Goal: Task Accomplishment & Management: Use online tool/utility

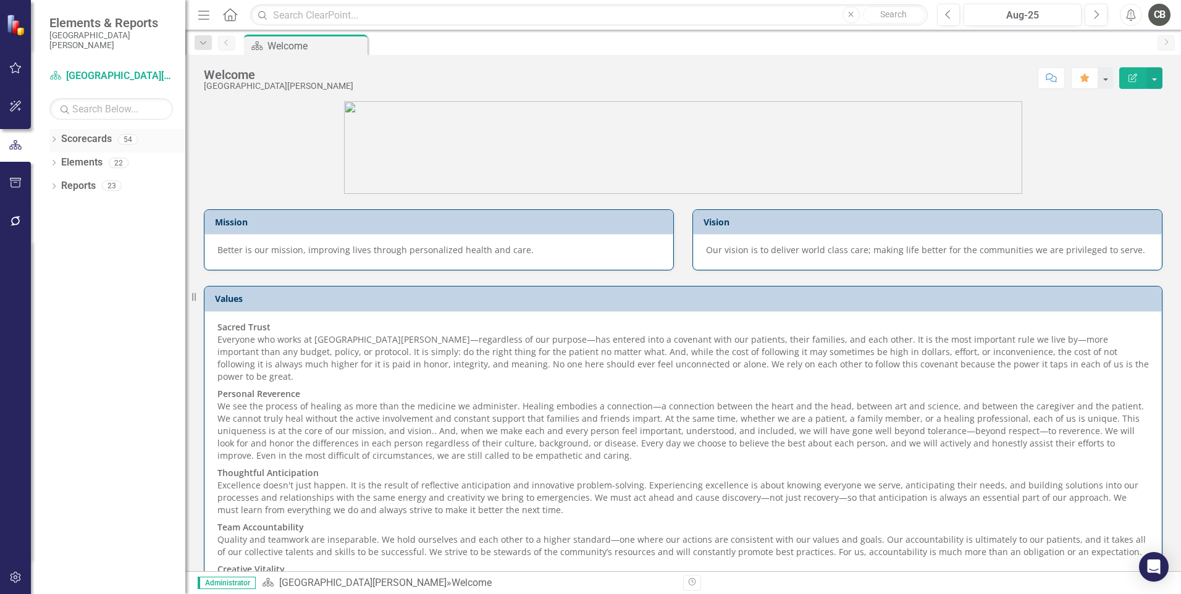
click at [51, 138] on icon "Dropdown" at bounding box center [53, 140] width 9 height 7
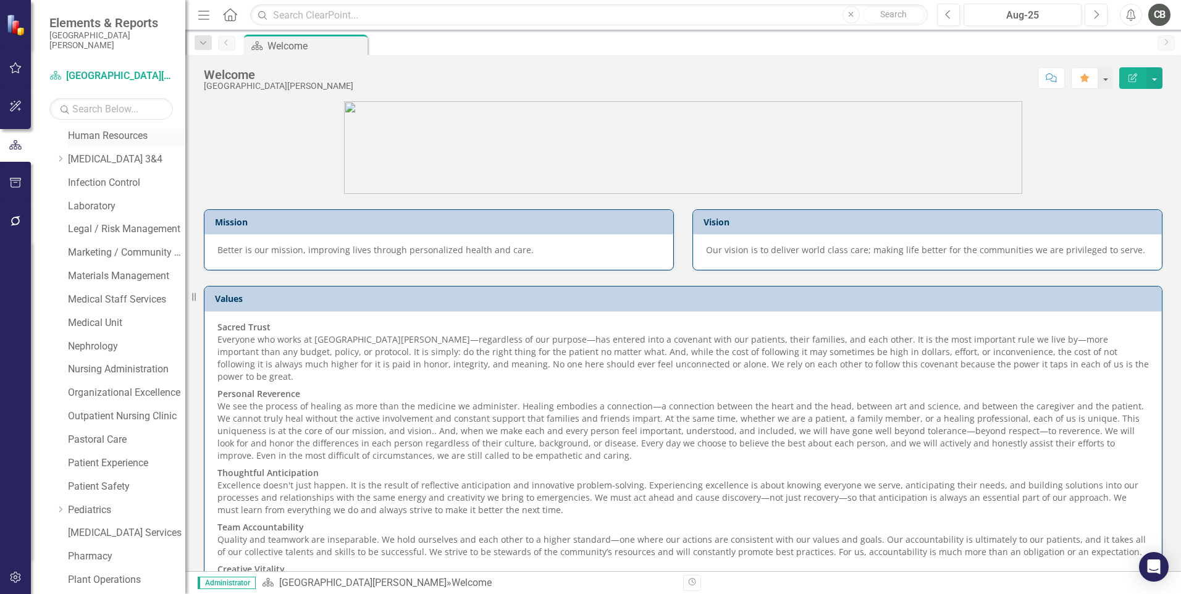
scroll to position [680, 0]
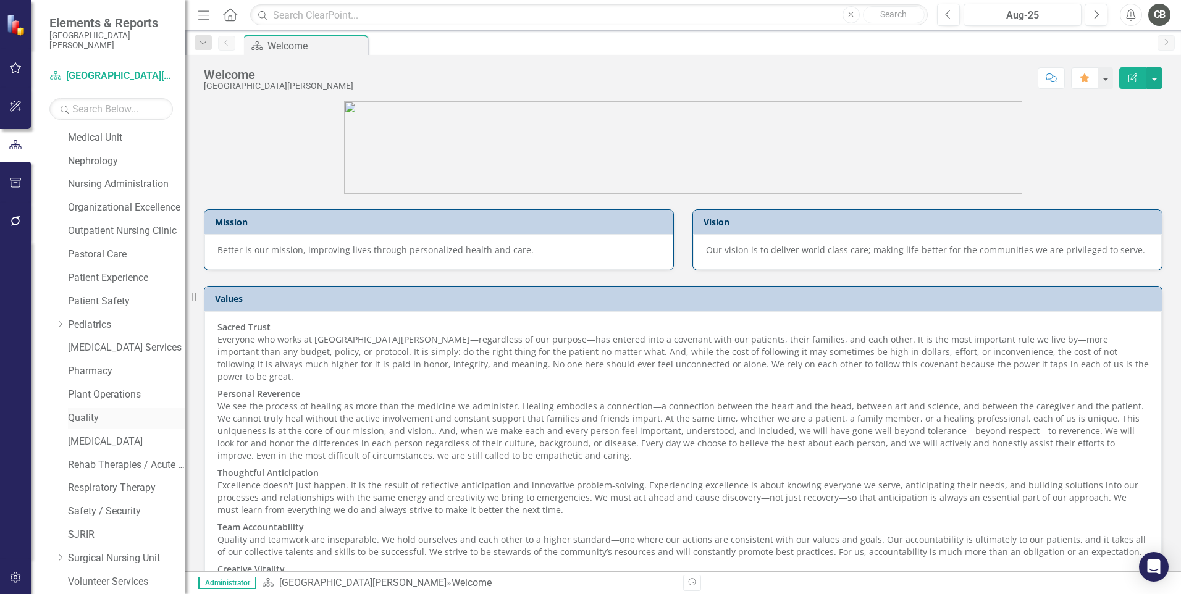
click at [92, 420] on link "Quality" at bounding box center [126, 419] width 117 height 14
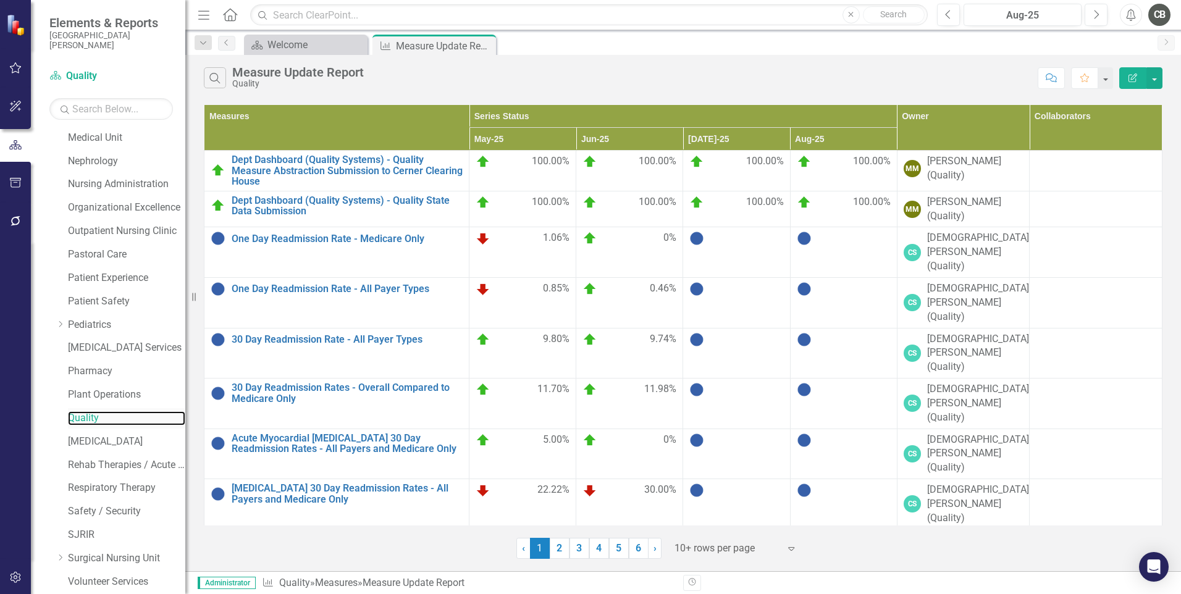
scroll to position [751, 0]
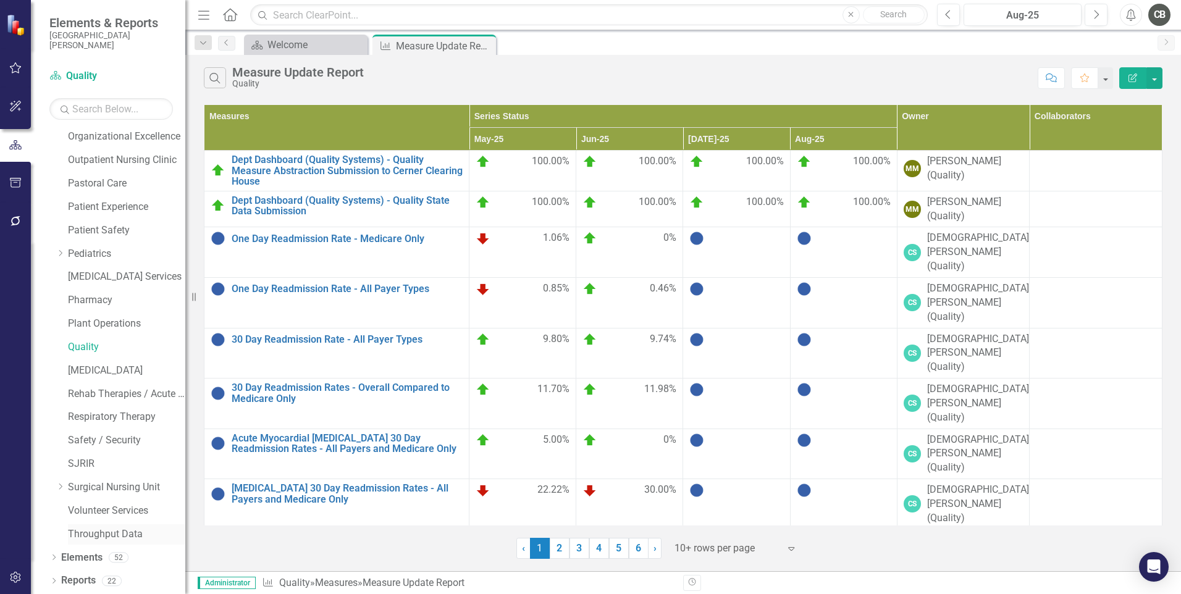
click at [102, 533] on link "Throughput Data" at bounding box center [126, 535] width 117 height 14
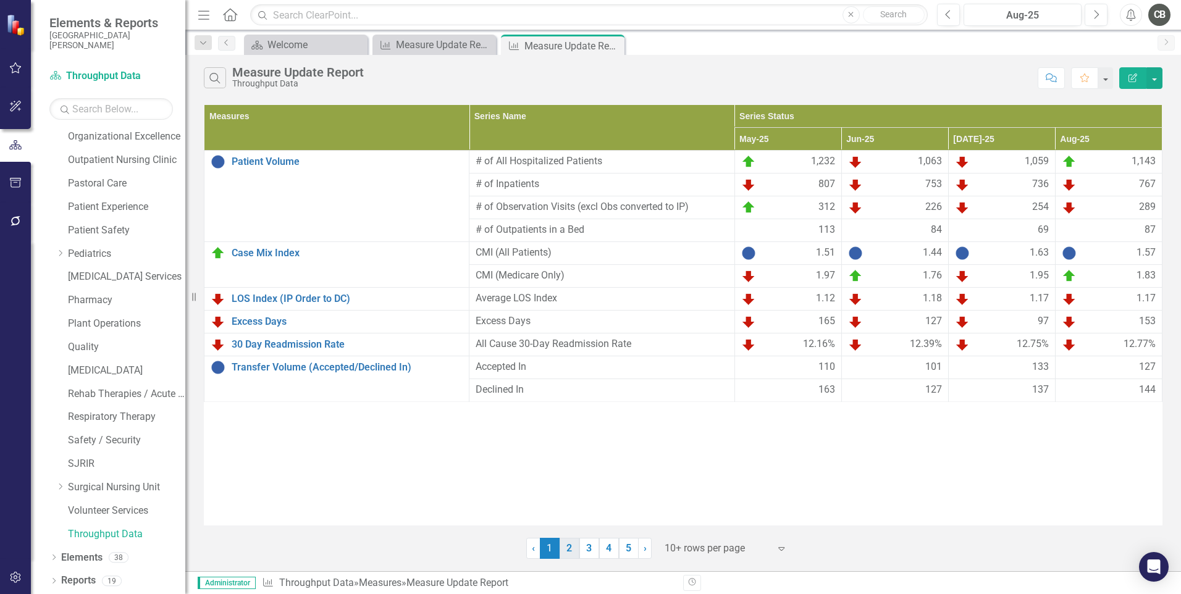
click at [572, 553] on link "2" at bounding box center [570, 548] width 20 height 21
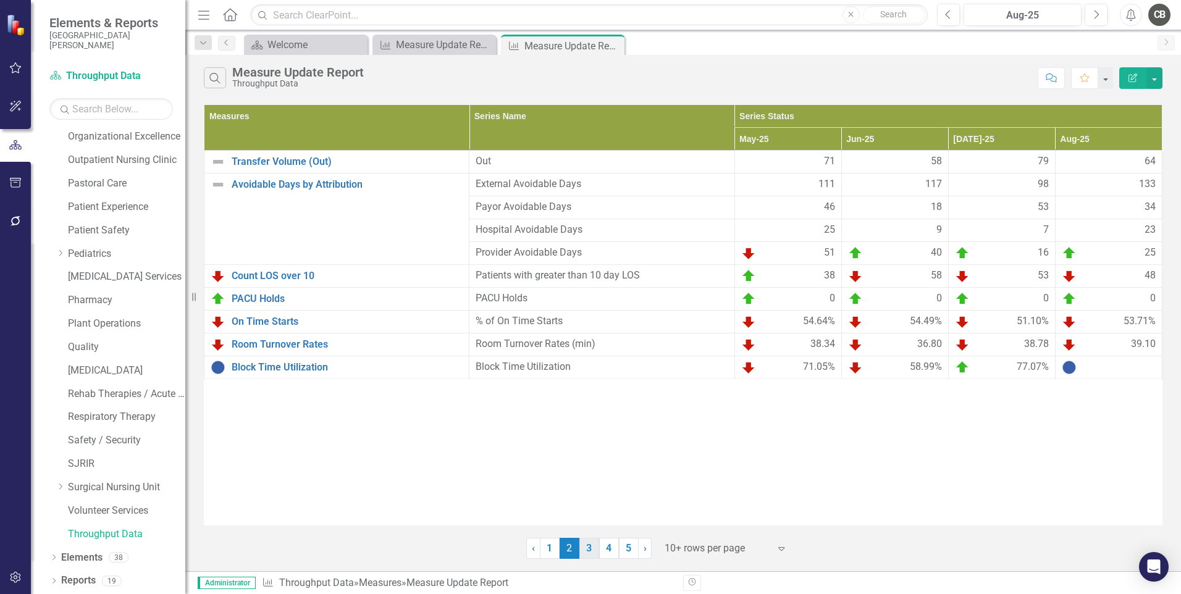
click at [596, 552] on link "3" at bounding box center [590, 548] width 20 height 21
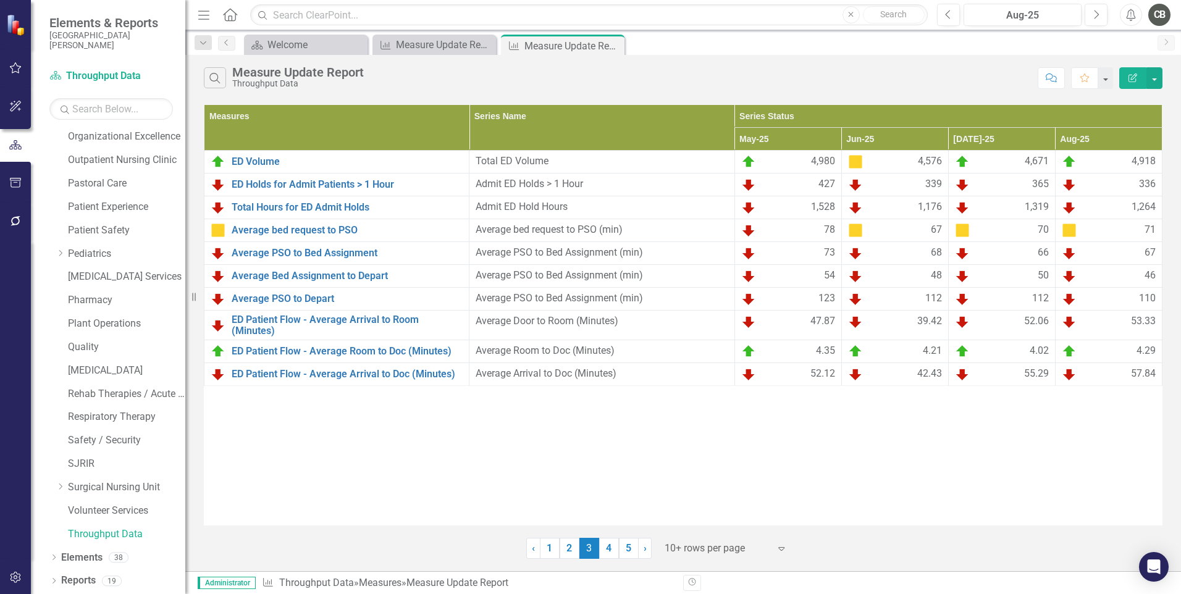
scroll to position [318, 0]
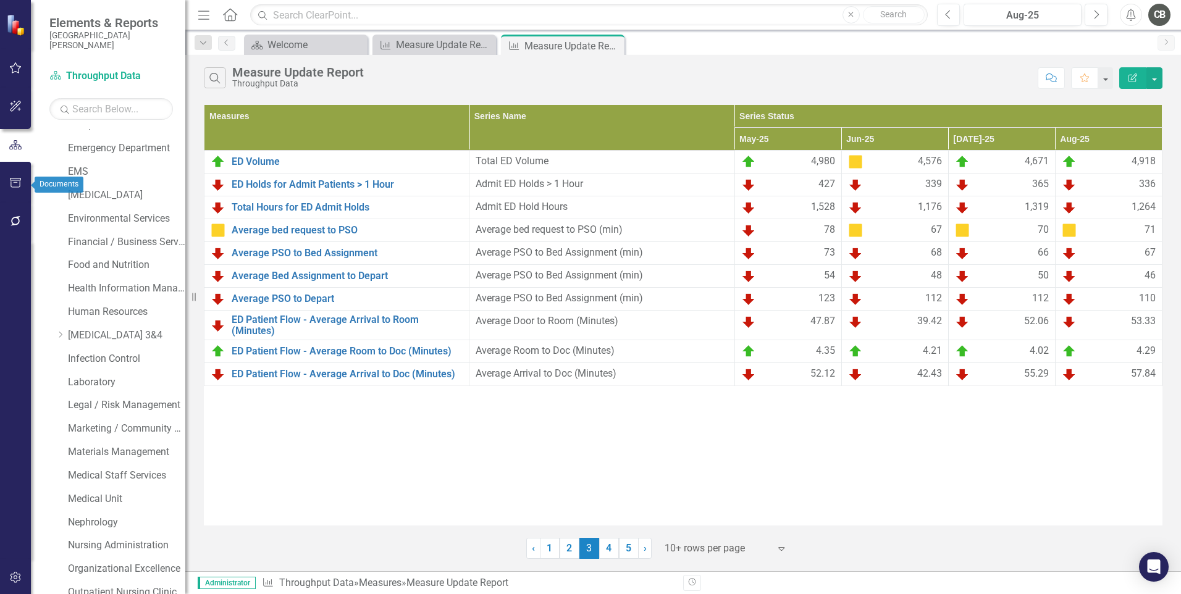
click at [13, 151] on icon "button" at bounding box center [16, 145] width 14 height 11
click at [15, 184] on icon "button" at bounding box center [15, 183] width 13 height 10
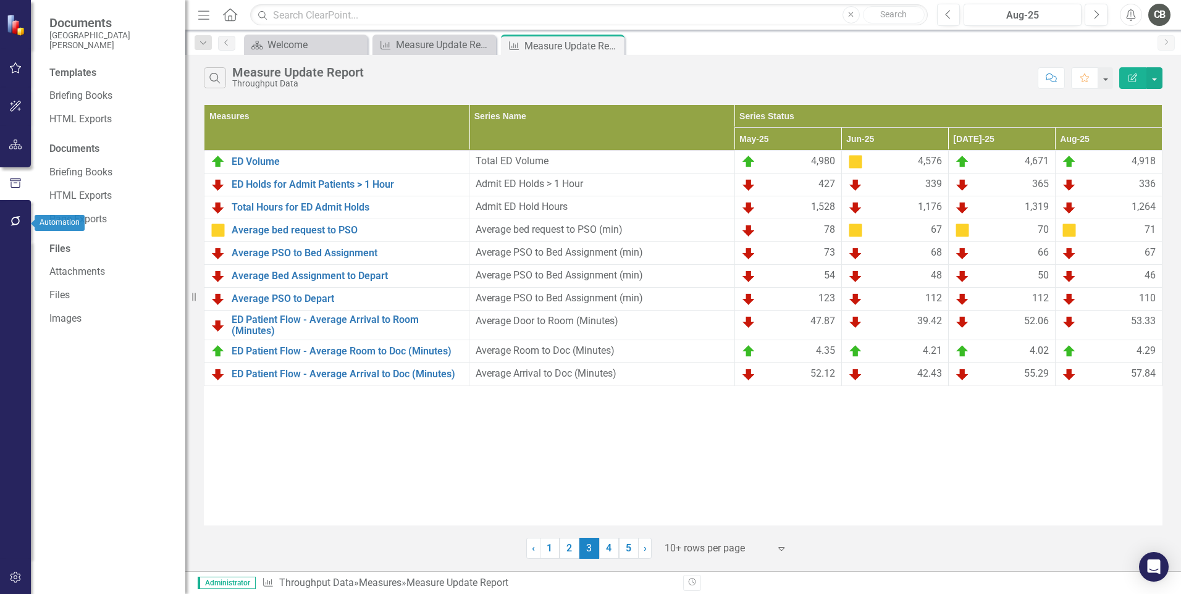
click at [17, 220] on icon "button" at bounding box center [15, 221] width 13 height 10
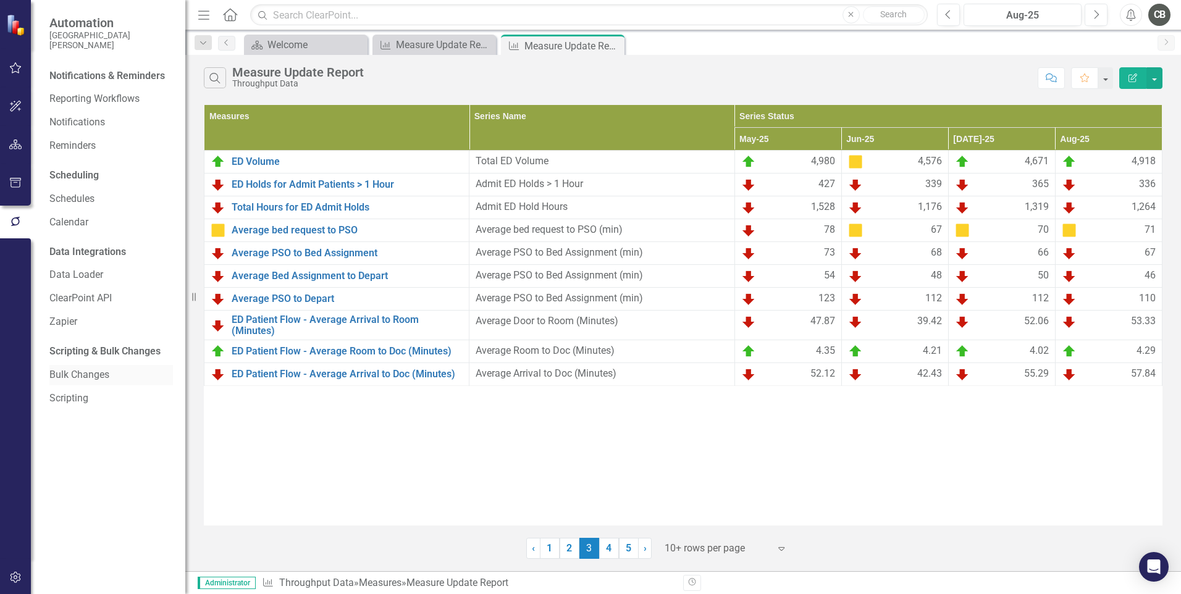
click at [82, 372] on link "Bulk Changes" at bounding box center [111, 375] width 124 height 14
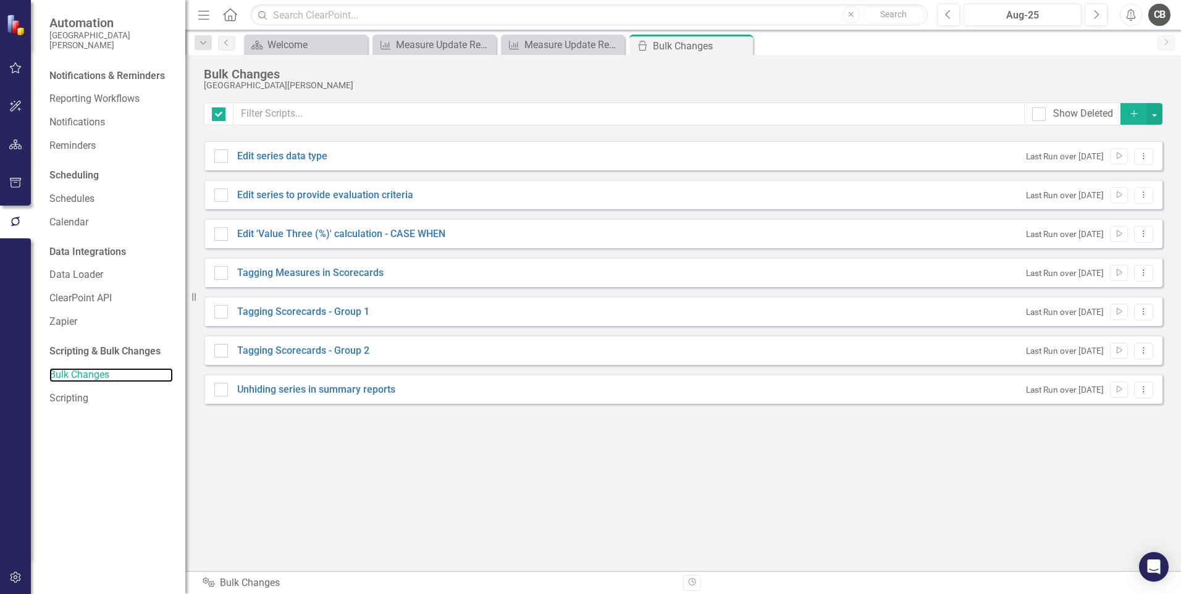
checkbox input "false"
click at [85, 118] on link "Notifications" at bounding box center [111, 123] width 124 height 14
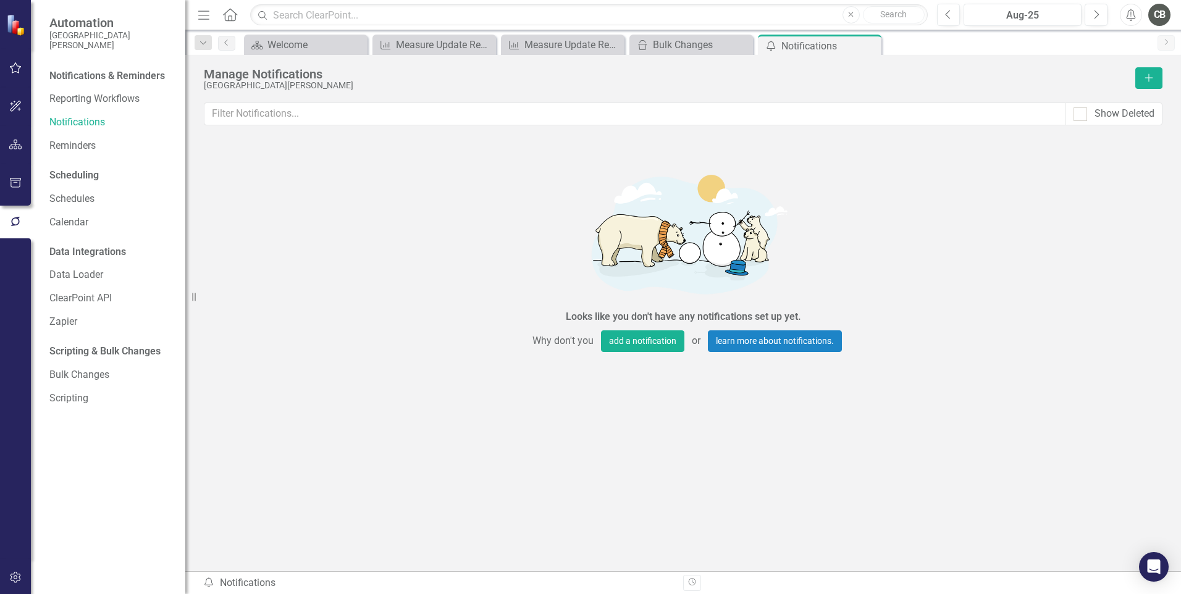
click at [128, 86] on div "Notifications & Reminders" at bounding box center [111, 77] width 124 height 23
click at [121, 95] on link "Reporting Workflows" at bounding box center [111, 99] width 124 height 14
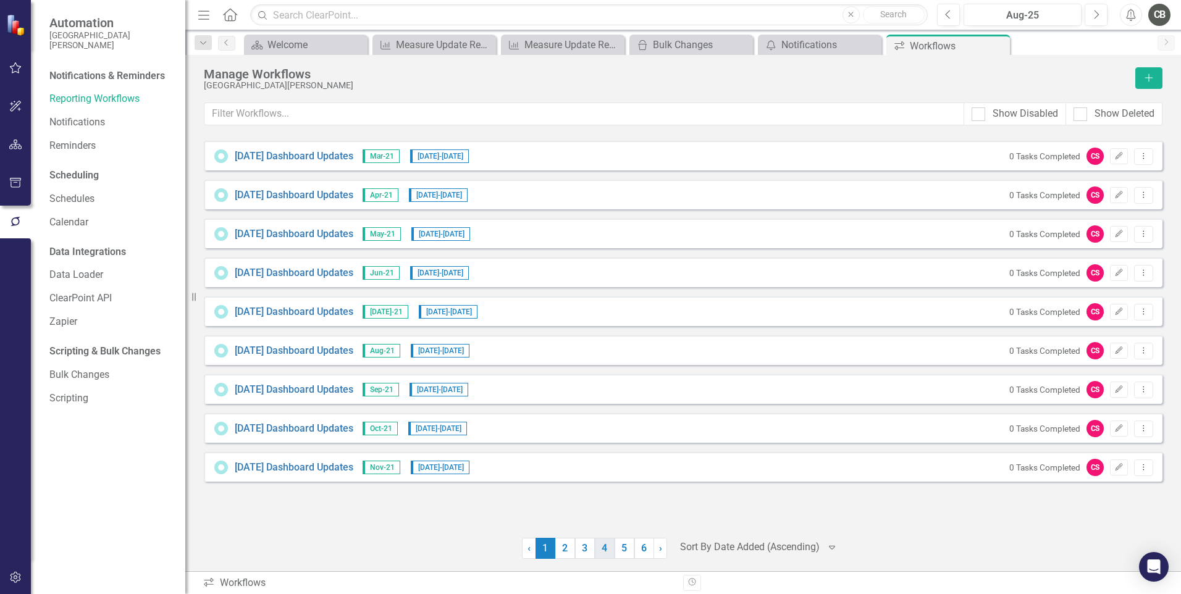
click at [595, 541] on link "4" at bounding box center [605, 548] width 20 height 21
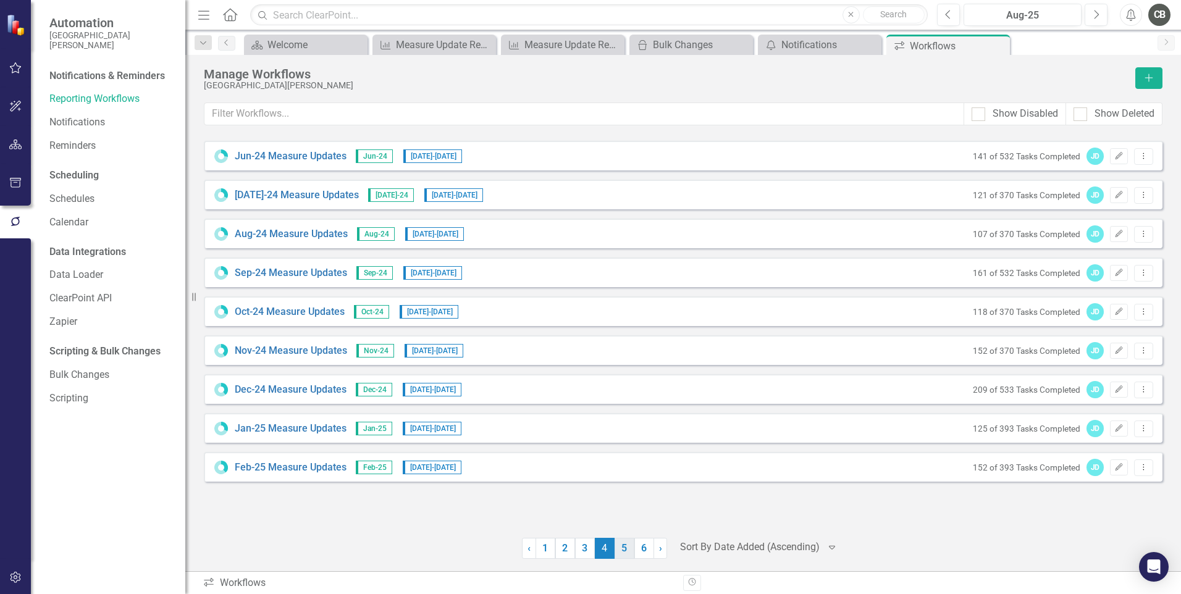
click at [615, 541] on link "5" at bounding box center [625, 548] width 20 height 21
click at [295, 352] on link "Aug-25 Measure Updates" at bounding box center [291, 351] width 113 height 14
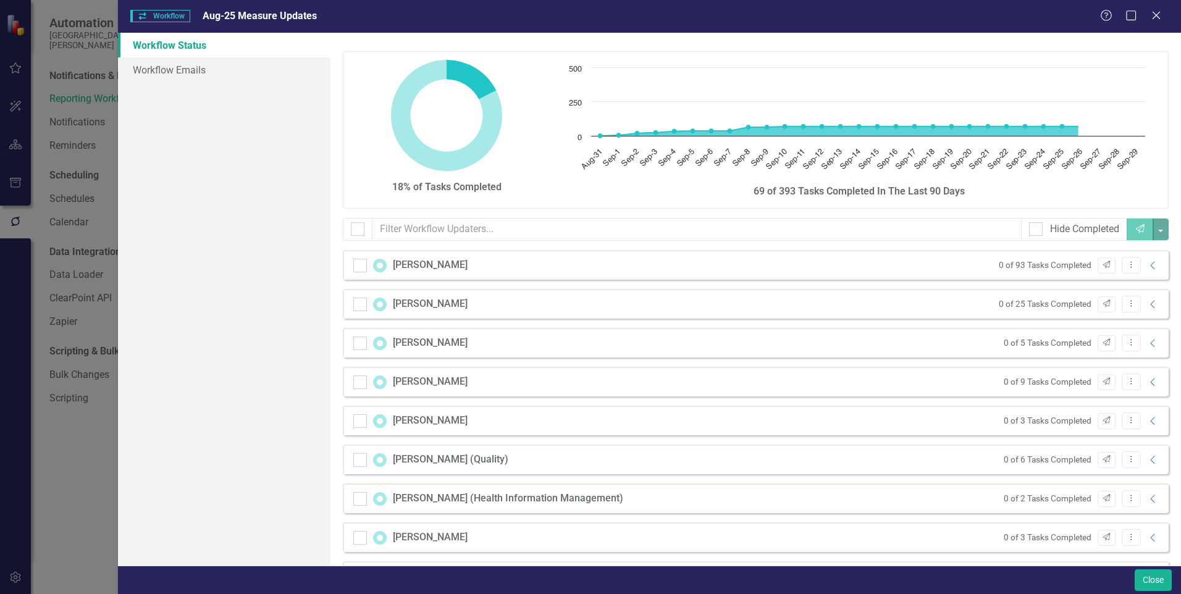
checkbox input "false"
click at [359, 267] on input "checkbox" at bounding box center [357, 263] width 8 height 8
checkbox input "true"
click at [1153, 233] on button "button" at bounding box center [1161, 230] width 16 height 22
click at [1136, 229] on icon "button" at bounding box center [1140, 228] width 9 height 9
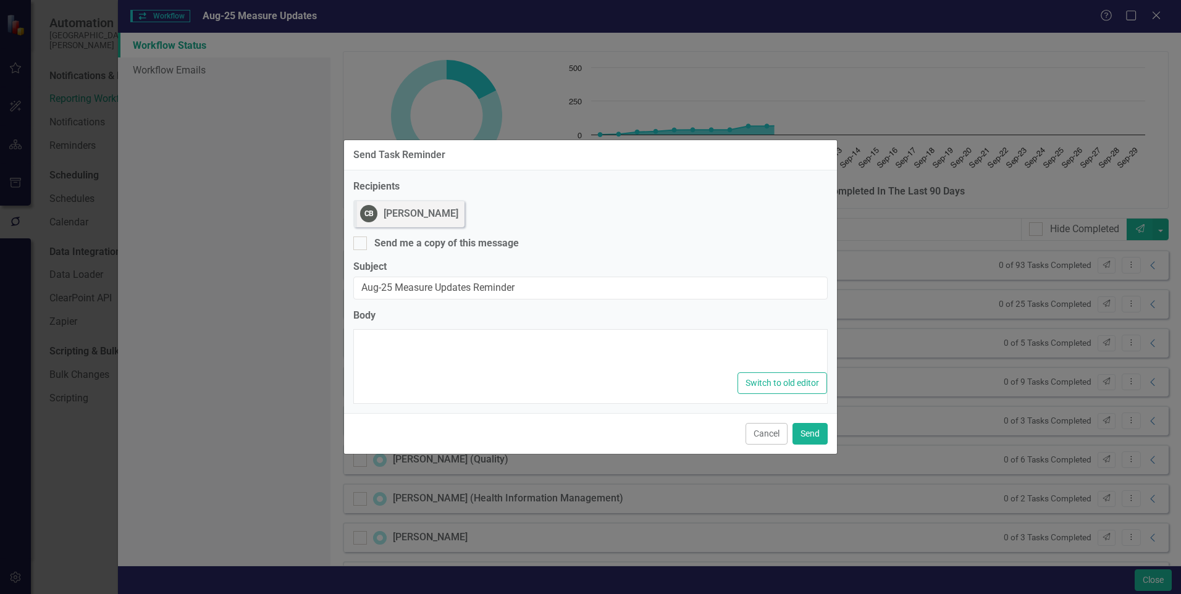
type textarea "<p>Dear {FirstName},</p><p>Please log into ClearPoint and update the following …"
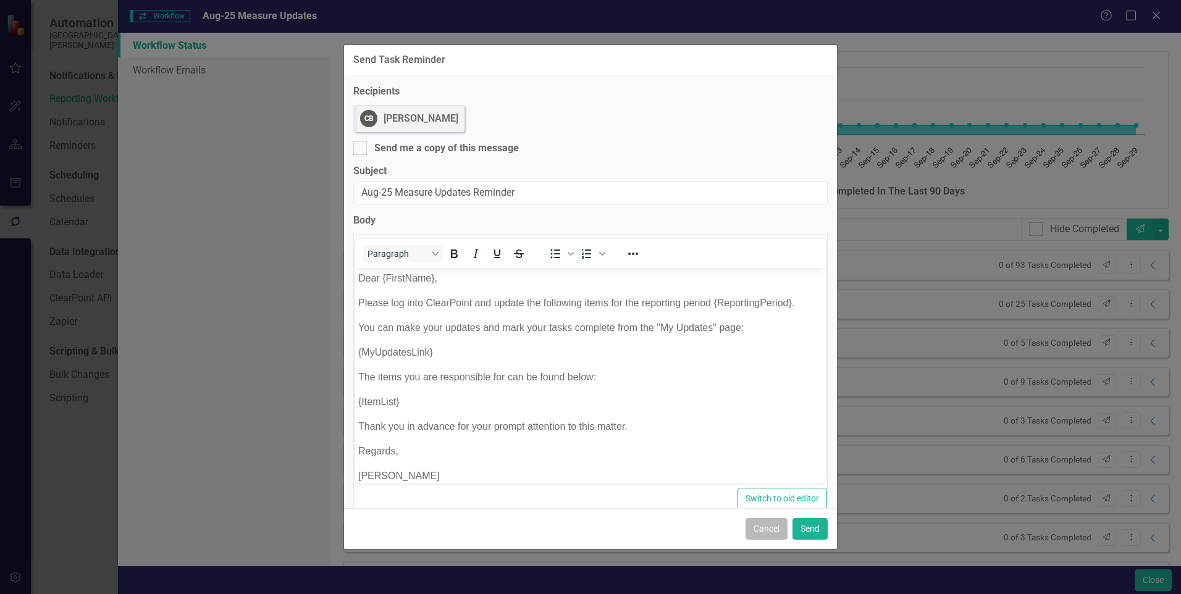
click at [758, 528] on button "Cancel" at bounding box center [767, 529] width 42 height 22
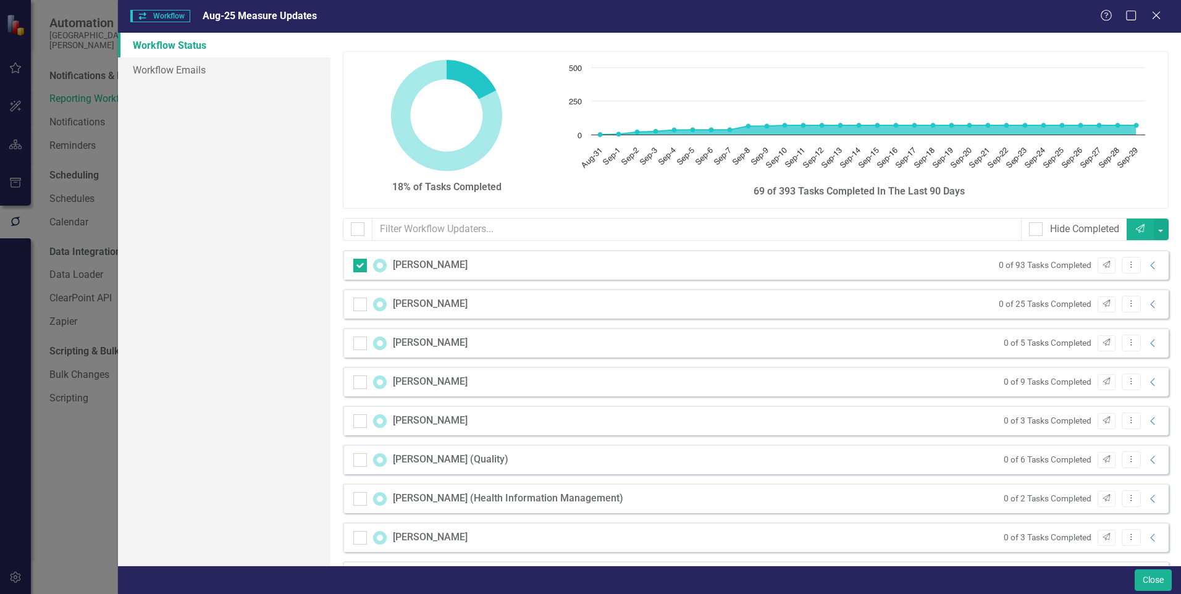
click at [1135, 227] on icon "Send" at bounding box center [1140, 228] width 11 height 9
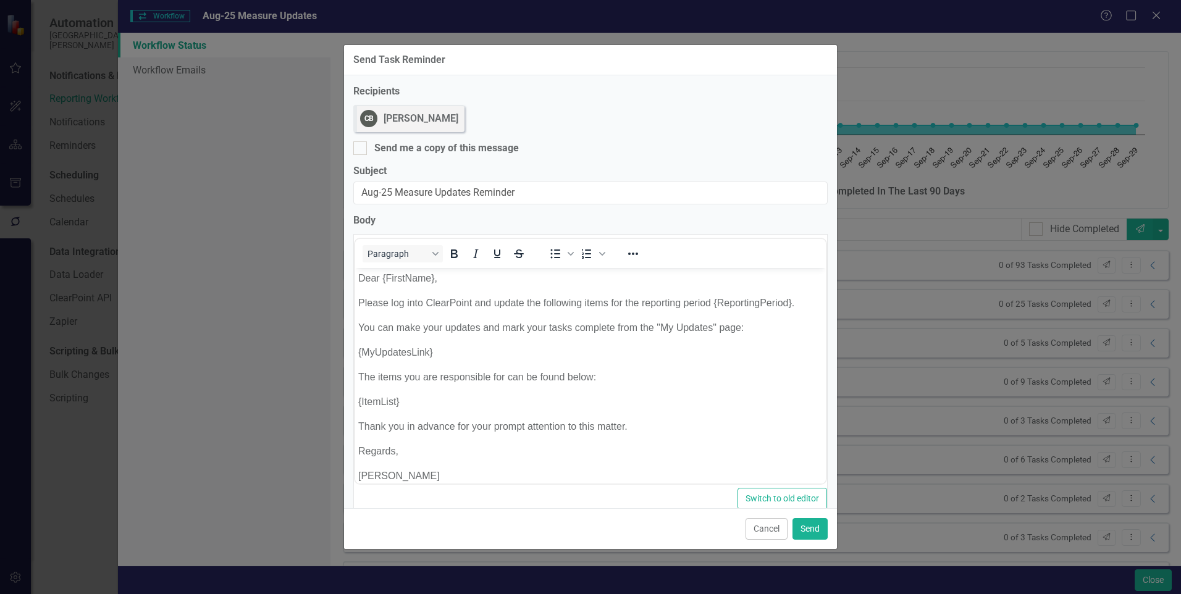
drag, startPoint x: 751, startPoint y: 520, endPoint x: 884, endPoint y: 411, distance: 172.1
click at [751, 520] on button "Cancel" at bounding box center [767, 529] width 42 height 22
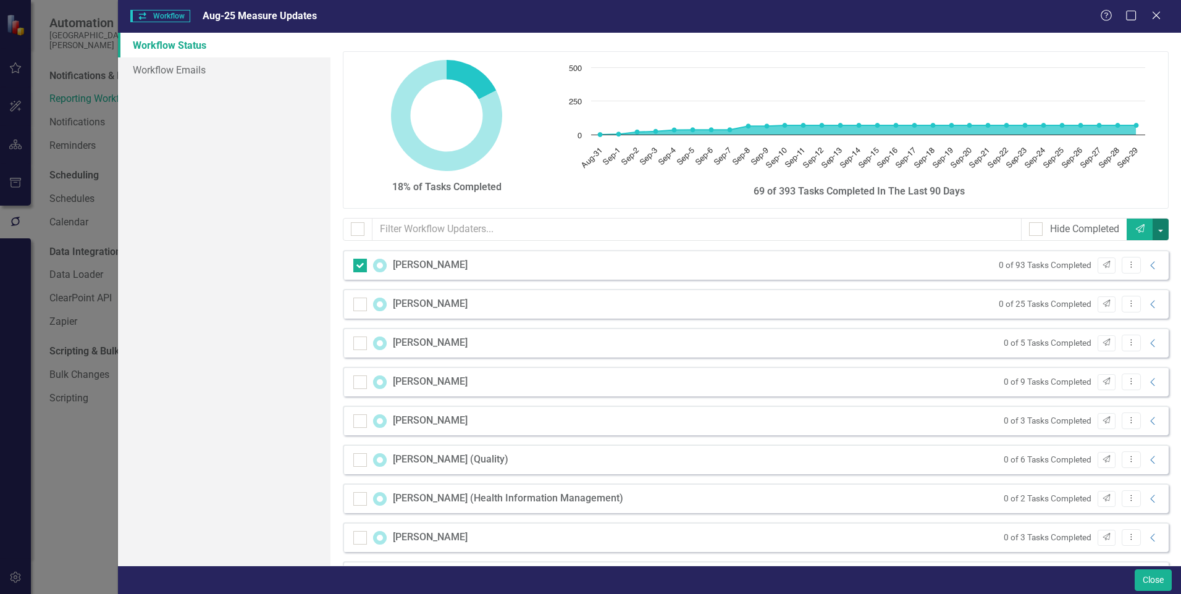
click at [1153, 230] on button "button" at bounding box center [1161, 230] width 16 height 22
click at [1074, 279] on link "Mark Complete Bulk Mark Complete" at bounding box center [1096, 280] width 125 height 23
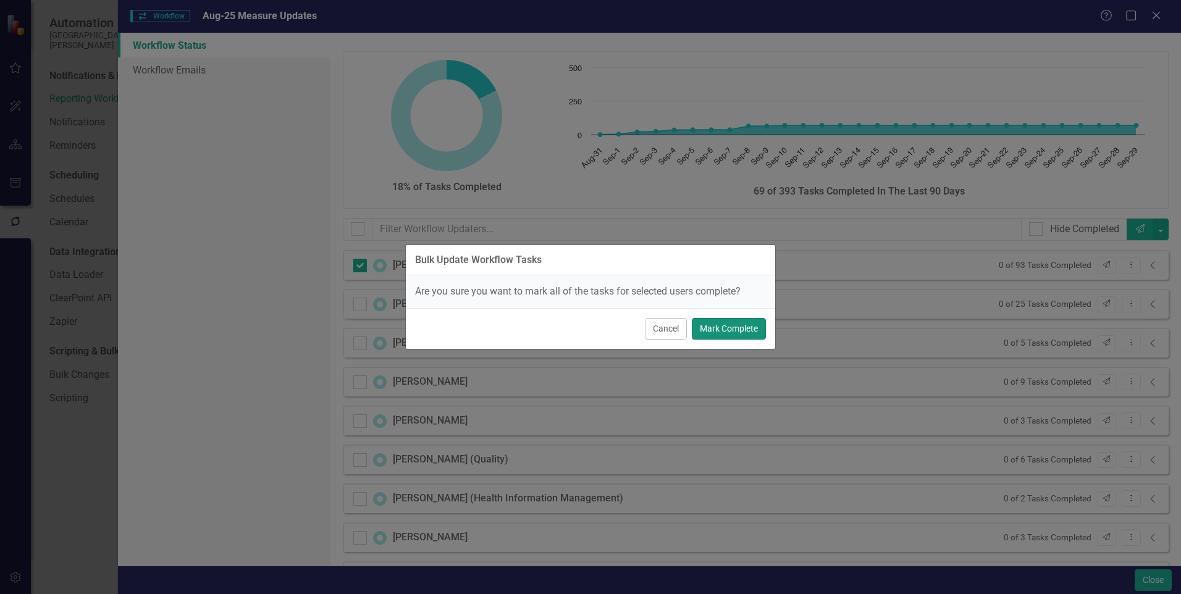
click at [707, 330] on button "Mark Complete" at bounding box center [729, 329] width 74 height 22
